Goal: Task Accomplishment & Management: Use online tool/utility

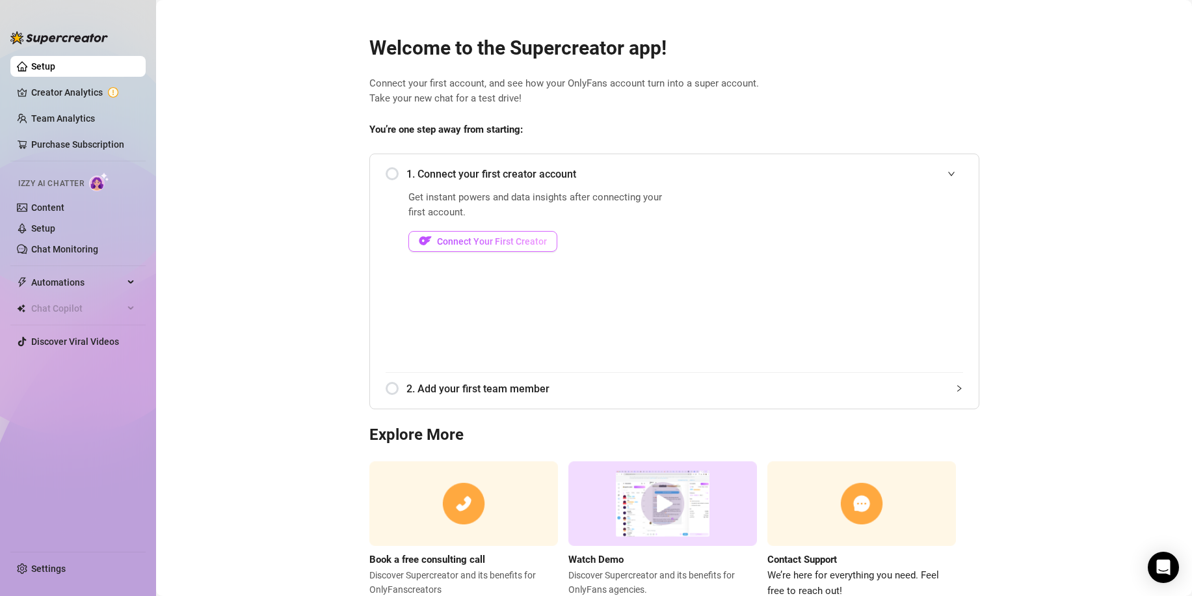
click at [481, 242] on span "Connect Your First Creator" at bounding box center [492, 241] width 110 height 10
click at [462, 240] on span "Connect Your First Creator" at bounding box center [492, 241] width 110 height 10
click at [490, 241] on span "Connect Your First Creator" at bounding box center [492, 241] width 110 height 10
